Goal: Check status: Check status

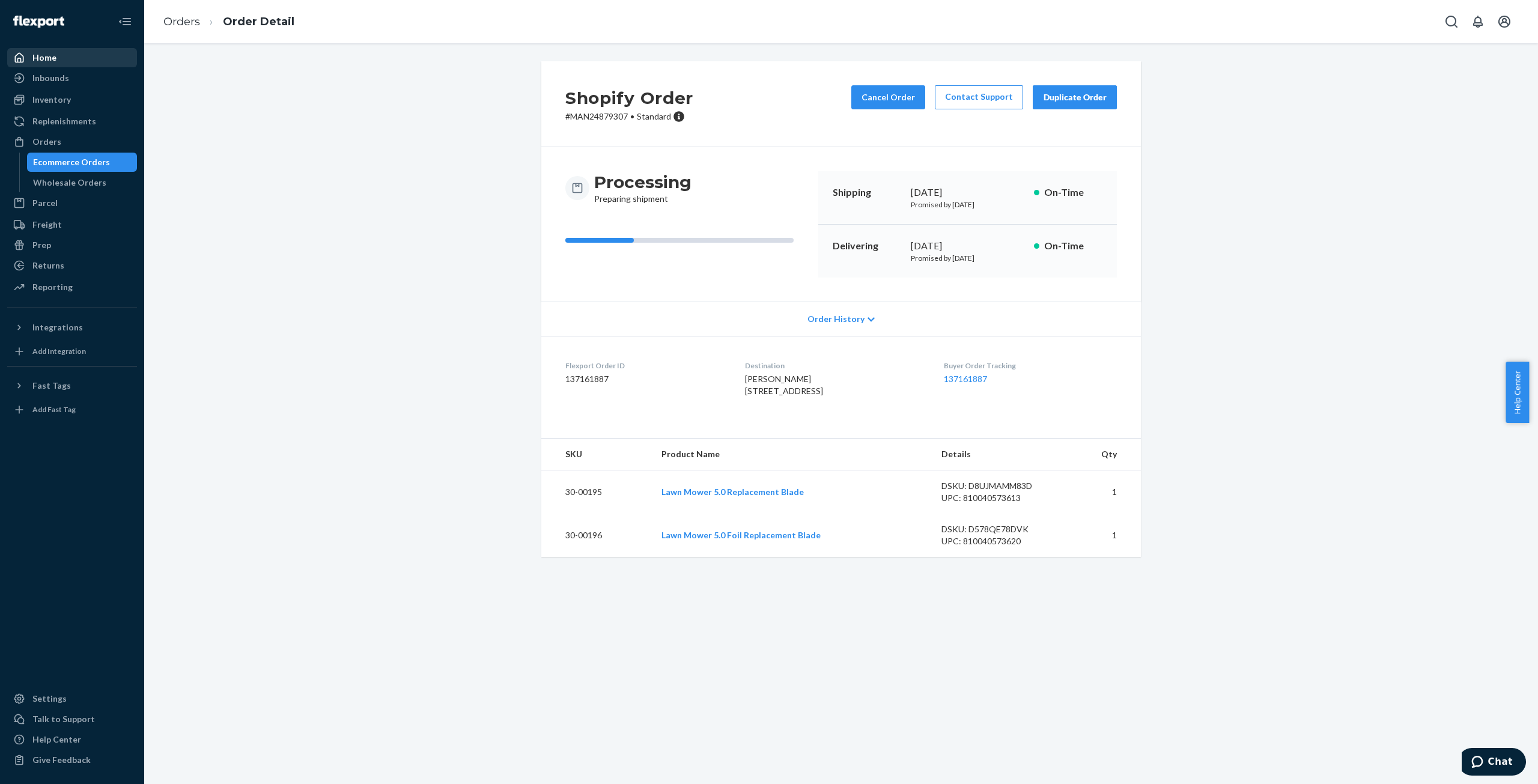
click at [35, 56] on div "Home" at bounding box center [44, 58] width 24 height 12
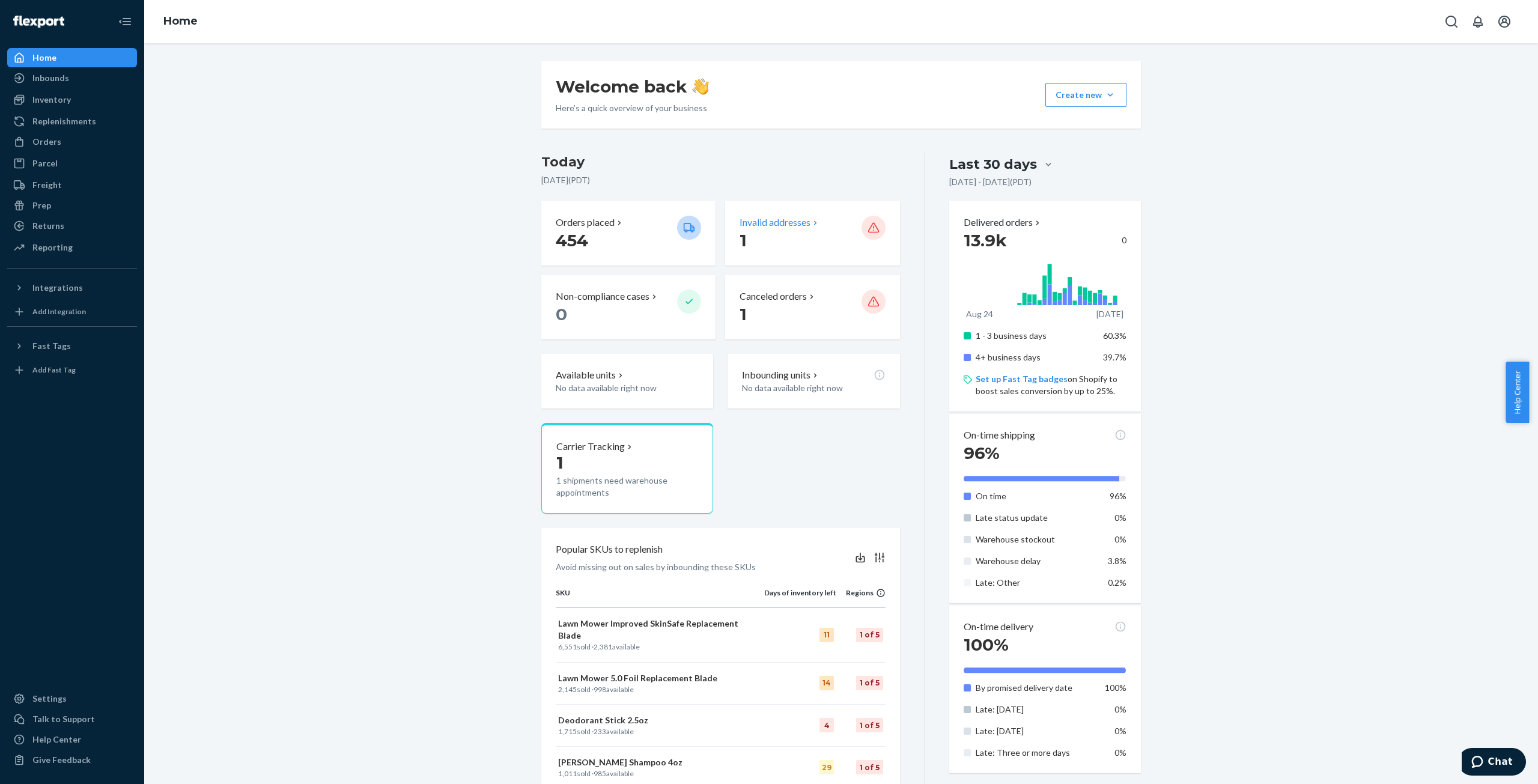
click at [810, 235] on p "1" at bounding box center [795, 240] width 112 height 21
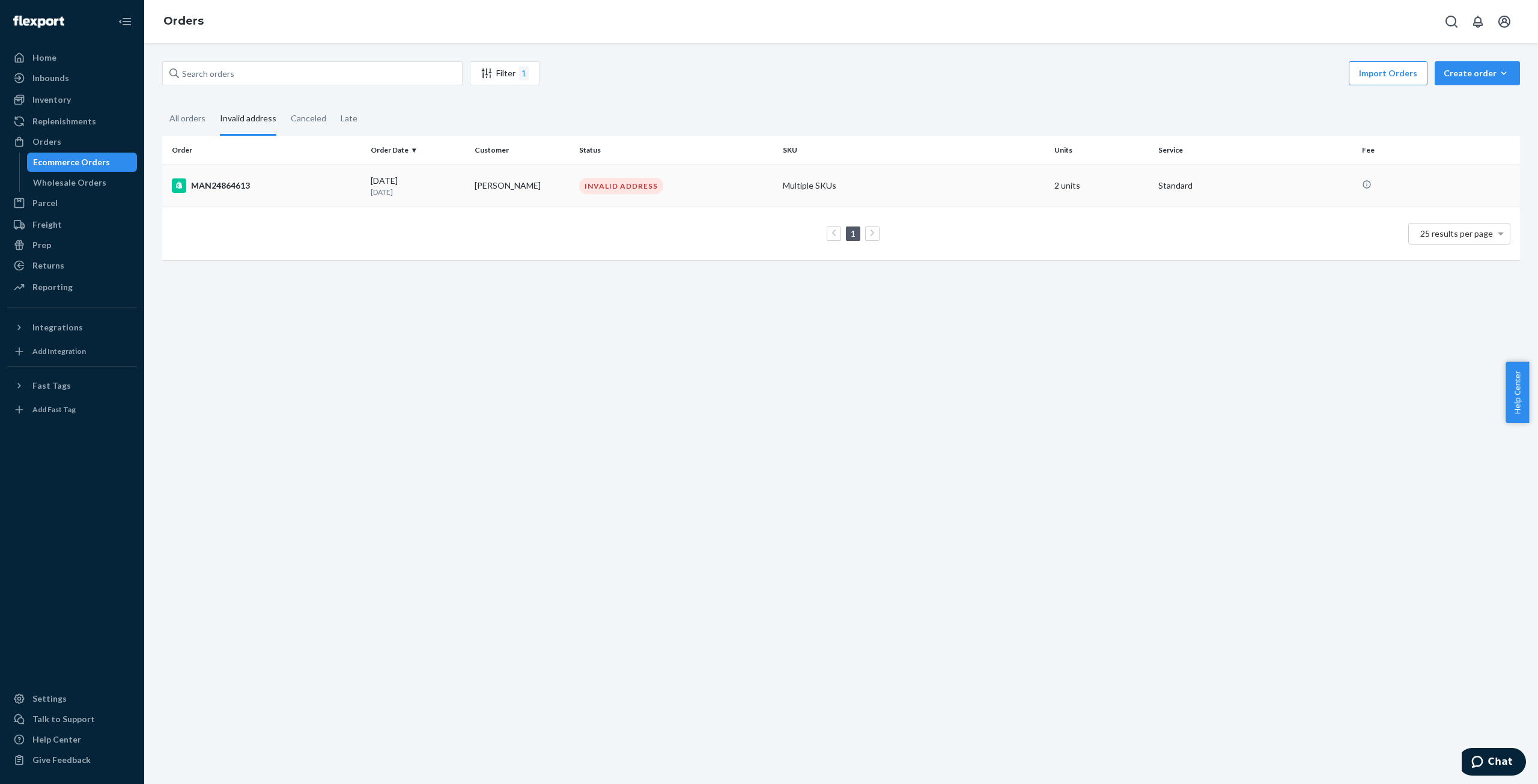
click at [265, 177] on td "MAN24864613" at bounding box center [264, 185] width 204 height 42
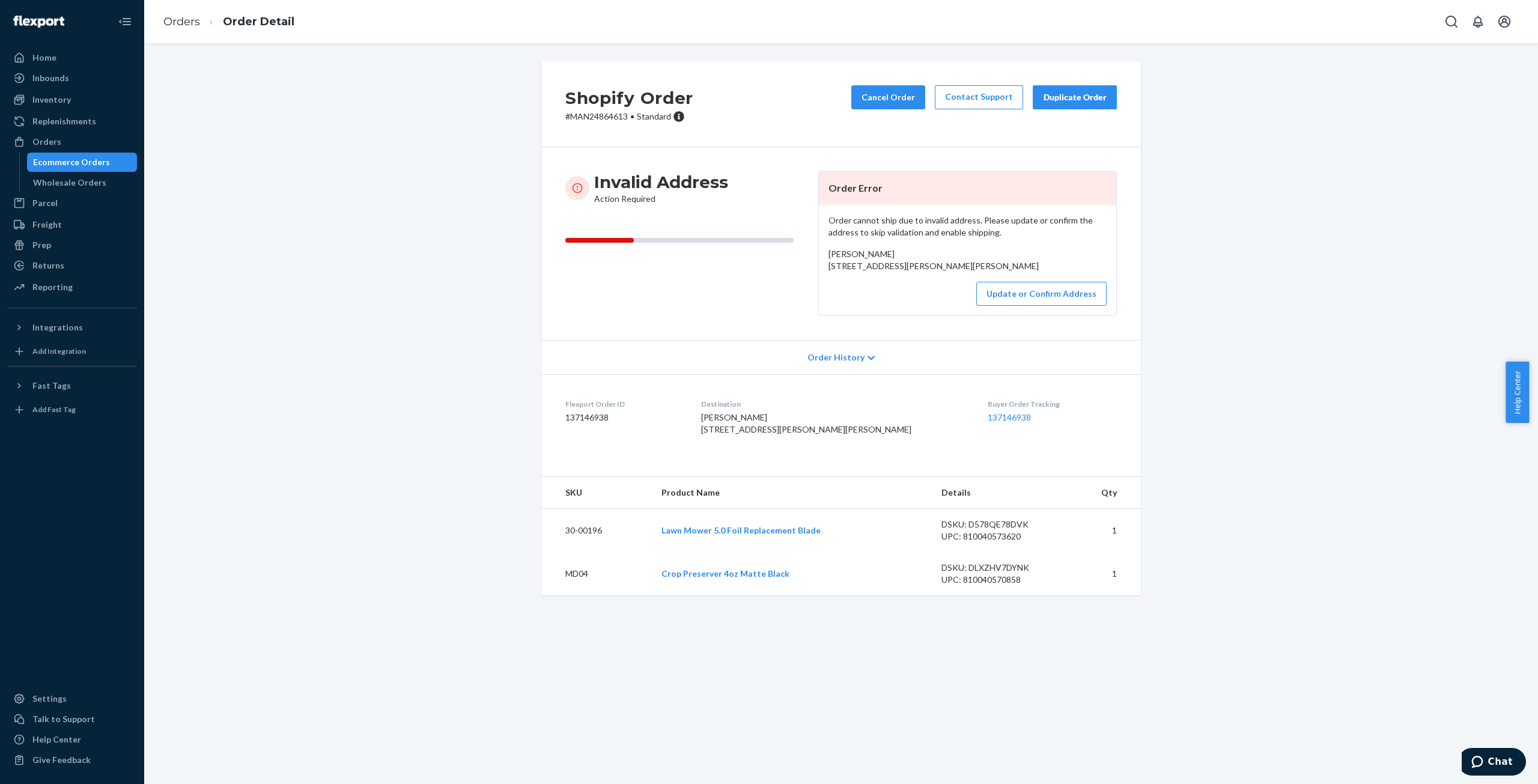
click at [609, 116] on p "# MAN24864613 • Standard" at bounding box center [629, 116] width 128 height 12
copy p "MAN24864613"
click at [832, 262] on span "[PERSON_NAME] [STREET_ADDRESS][PERSON_NAME][PERSON_NAME]" at bounding box center [933, 259] width 210 height 22
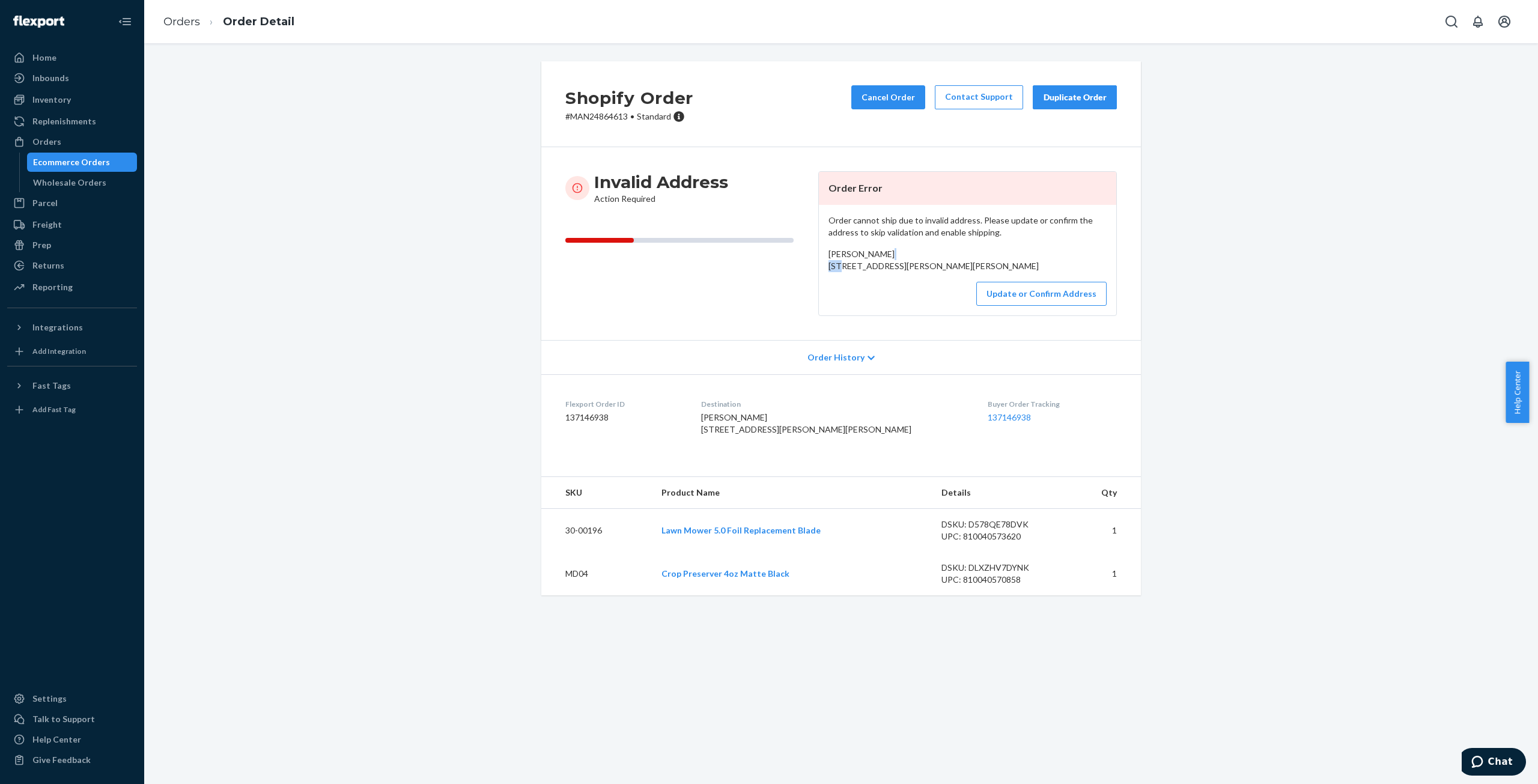
click at [832, 262] on span "[PERSON_NAME] [STREET_ADDRESS][PERSON_NAME][PERSON_NAME]" at bounding box center [933, 259] width 210 height 22
click at [918, 271] on span "[PERSON_NAME] [STREET_ADDRESS][PERSON_NAME][PERSON_NAME]" at bounding box center [933, 259] width 210 height 22
click at [1062, 257] on div "[PERSON_NAME] [STREET_ADDRESS][PERSON_NAME][PERSON_NAME]" at bounding box center [968, 260] width 278 height 24
drag, startPoint x: 983, startPoint y: 277, endPoint x: 821, endPoint y: 250, distance: 164.2
click at [821, 250] on div "Order cannot ship due to invalid address. Please update or confirm the address …" at bounding box center [968, 260] width 297 height 111
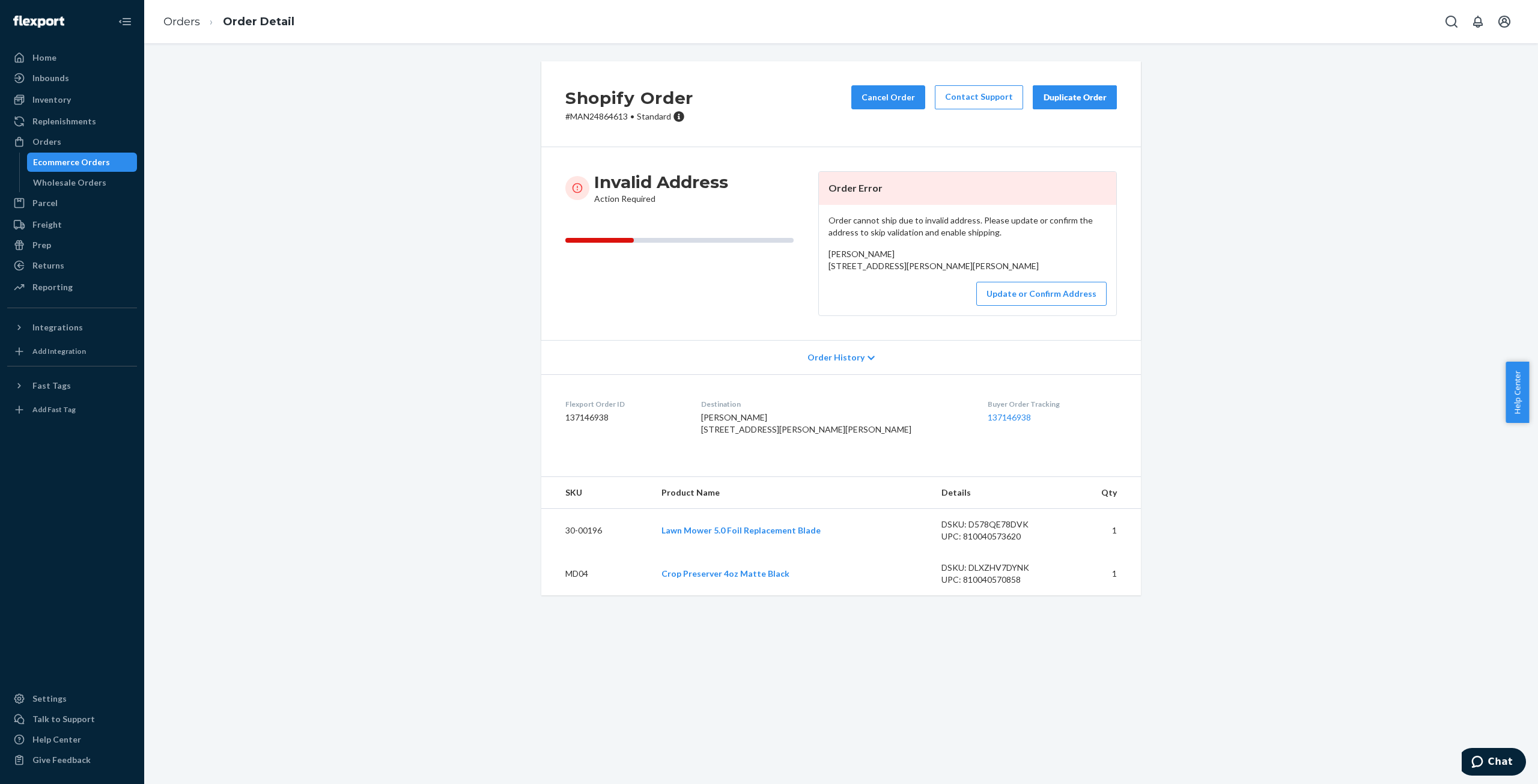
click at [821, 250] on div "Order cannot ship due to invalid address. Please update or confirm the address …" at bounding box center [968, 260] width 297 height 111
drag, startPoint x: 821, startPoint y: 250, endPoint x: 867, endPoint y: 288, distance: 59.7
click at [867, 288] on div "Order cannot ship due to invalid address. Please update or confirm the address …" at bounding box center [968, 260] width 297 height 111
click at [867, 272] on div "[PERSON_NAME] [STREET_ADDRESS][PERSON_NAME][PERSON_NAME]" at bounding box center [968, 260] width 278 height 24
drag, startPoint x: 867, startPoint y: 288, endPoint x: 826, endPoint y: 248, distance: 57.3
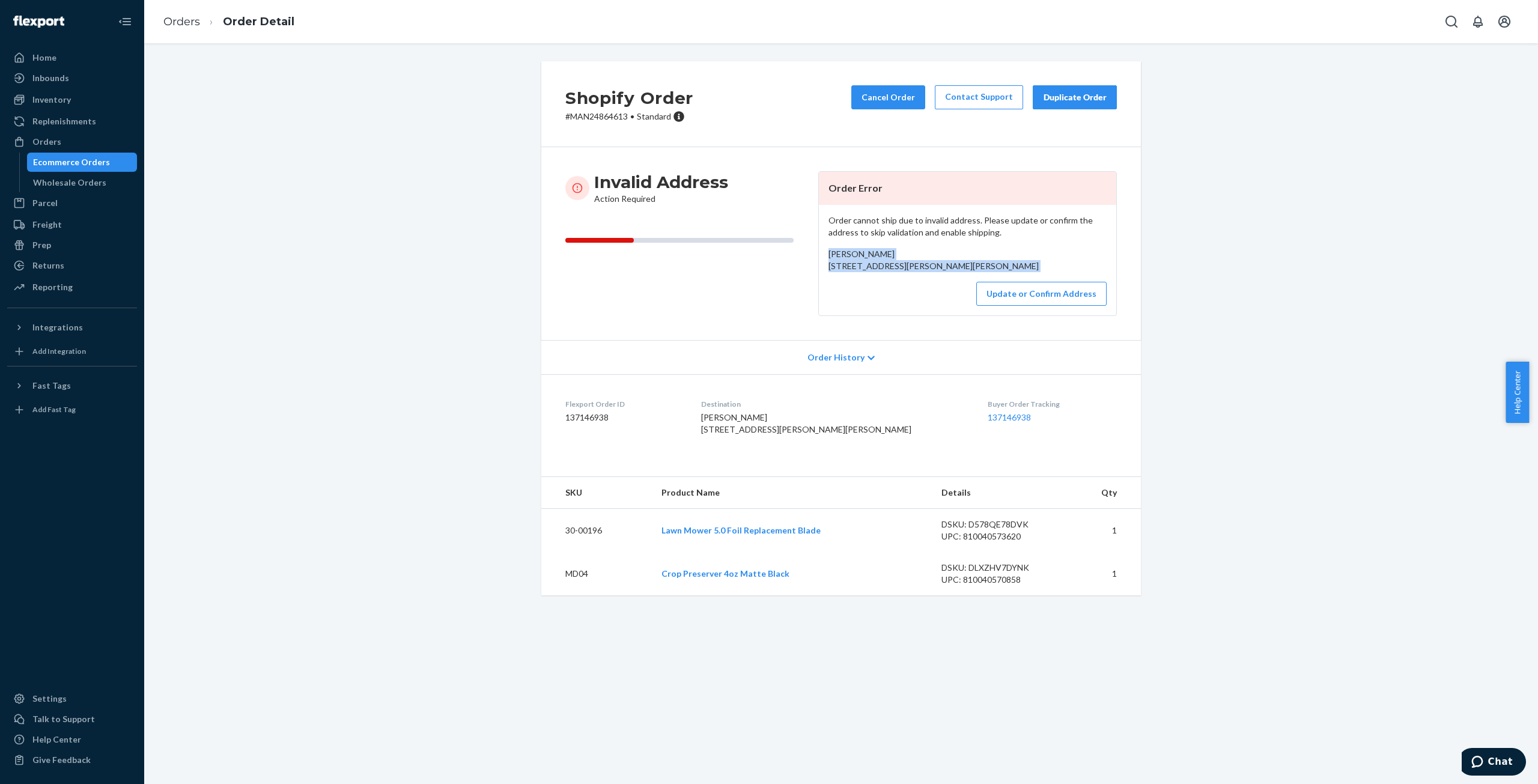
click at [828, 248] on div "[PERSON_NAME] [STREET_ADDRESS][PERSON_NAME][PERSON_NAME]" at bounding box center [968, 260] width 278 height 24
click at [828, 248] on span "[PERSON_NAME] [STREET_ADDRESS][PERSON_NAME][PERSON_NAME]" at bounding box center [933, 259] width 210 height 22
drag, startPoint x: 826, startPoint y: 248, endPoint x: 863, endPoint y: 287, distance: 53.8
click at [863, 272] on div "[PERSON_NAME] [STREET_ADDRESS][PERSON_NAME][PERSON_NAME]" at bounding box center [968, 260] width 278 height 24
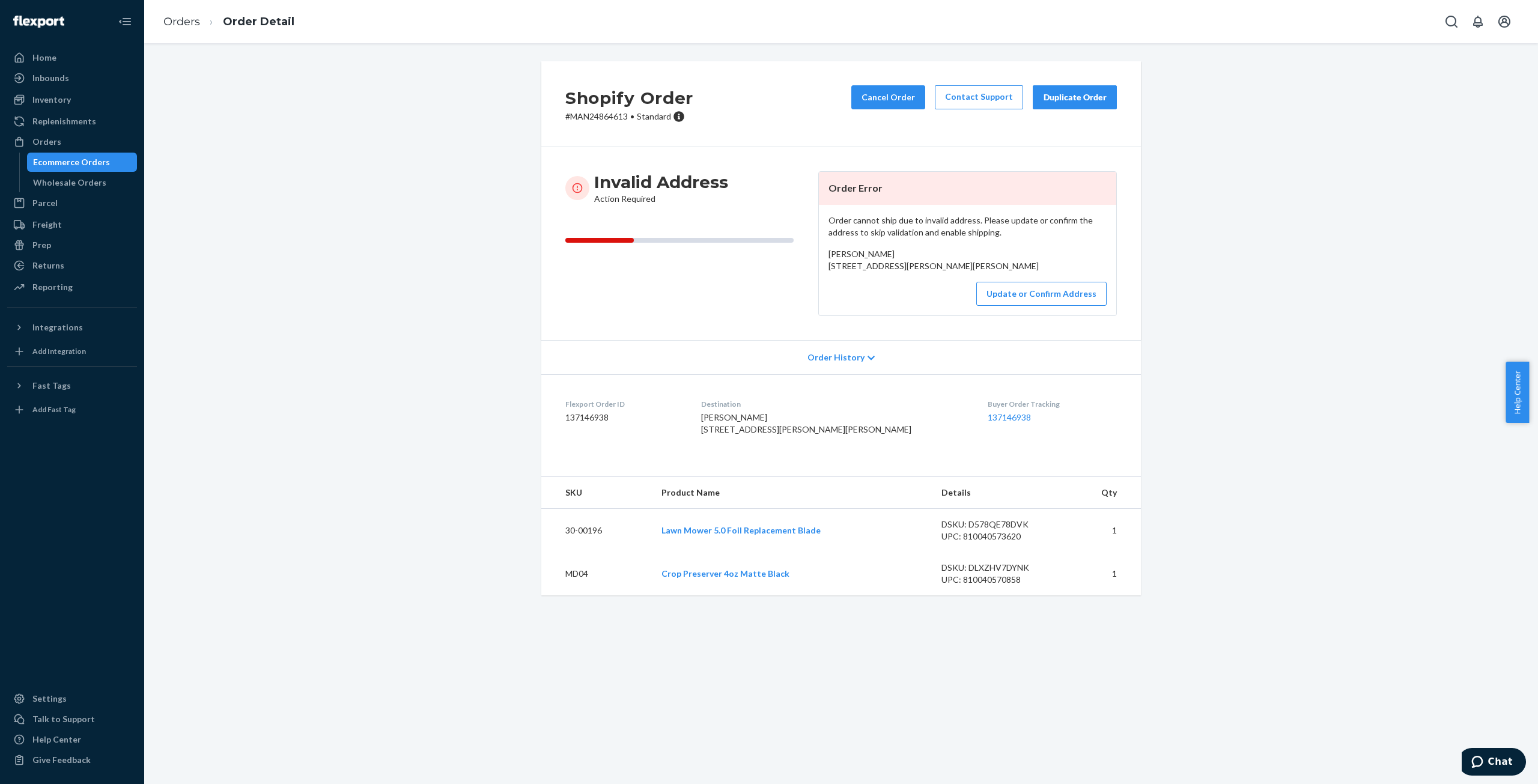
click at [828, 267] on span "[PERSON_NAME] [STREET_ADDRESS][PERSON_NAME][PERSON_NAME]" at bounding box center [933, 259] width 210 height 22
click at [906, 271] on span "[PERSON_NAME] [STREET_ADDRESS][PERSON_NAME][PERSON_NAME]" at bounding box center [933, 259] width 210 height 22
copy span "[STREET_ADDRESS][PERSON_NAME][PERSON_NAME]"
